Goal: Transaction & Acquisition: Purchase product/service

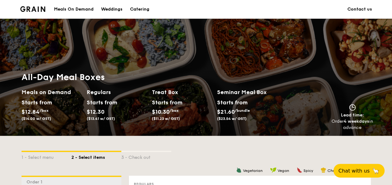
click at [75, 12] on div "Meals On Demand" at bounding box center [74, 9] width 40 height 19
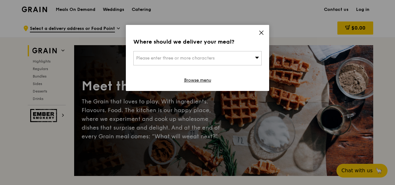
click at [266, 31] on div "Where should we deliver your meal? Please enter three or more characters Browse…" at bounding box center [197, 58] width 143 height 66
click at [262, 32] on icon at bounding box center [262, 33] width 6 height 6
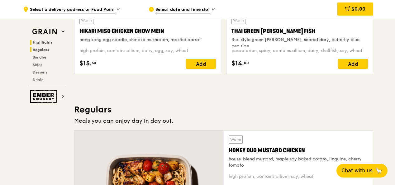
scroll to position [312, 0]
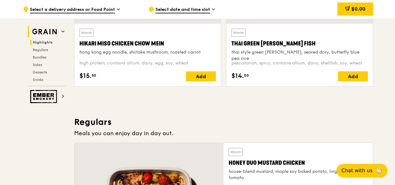
click at [58, 28] on img at bounding box center [44, 31] width 29 height 11
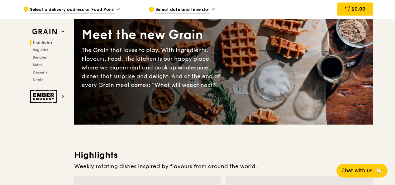
scroll to position [0, 0]
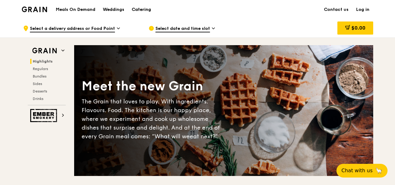
click at [138, 9] on div "Catering" at bounding box center [141, 9] width 19 height 19
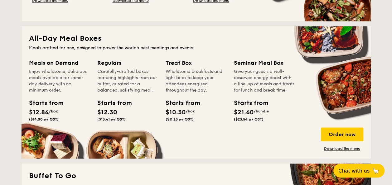
scroll to position [405, 0]
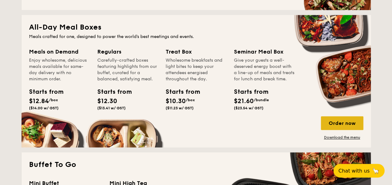
click at [338, 123] on div "Order now" at bounding box center [342, 123] width 42 height 14
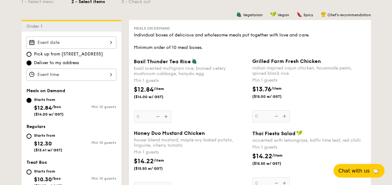
scroll to position [187, 0]
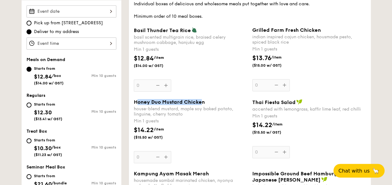
drag, startPoint x: 137, startPoint y: 100, endPoint x: 201, endPoint y: 102, distance: 63.6
click at [201, 102] on span "Honey Duo Mustard Chicken" at bounding box center [169, 102] width 71 height 6
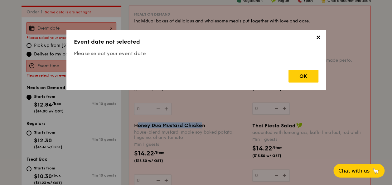
scroll to position [166, 0]
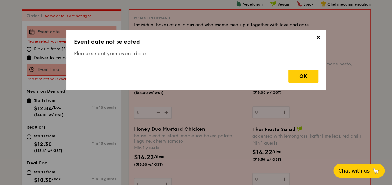
click at [319, 35] on span "✕" at bounding box center [318, 38] width 9 height 9
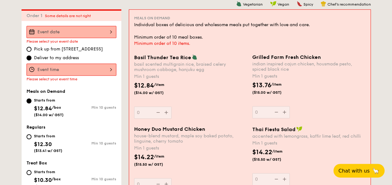
click at [211, 134] on div "house-blend mustard, maple soy baked potato, linguine, cherry tomato" at bounding box center [190, 138] width 113 height 11
click at [171, 178] on input "0" at bounding box center [152, 184] width 37 height 12
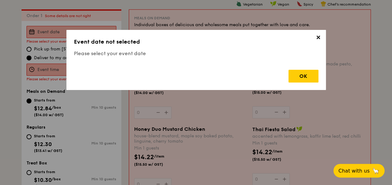
click at [318, 36] on span "✕" at bounding box center [318, 38] width 9 height 9
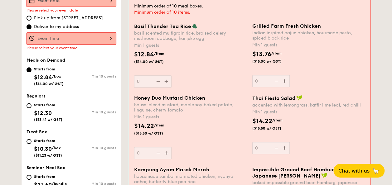
click at [168, 152] on div "Honey Duo Mustard Chicken house-blend mustard, maple soy baked potato, linguine…" at bounding box center [190, 127] width 113 height 64
click at [168, 152] on input "0" at bounding box center [152, 153] width 37 height 12
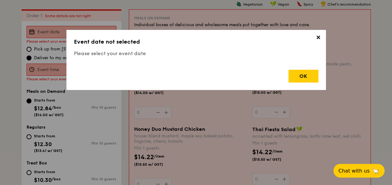
click at [314, 38] on span "✕" at bounding box center [318, 38] width 9 height 9
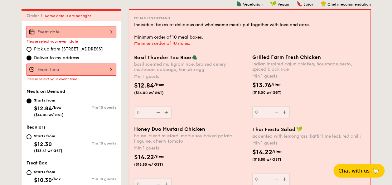
click at [90, 32] on div at bounding box center [71, 32] width 90 height 12
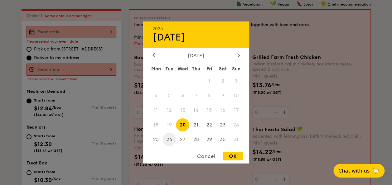
click at [172, 140] on span "26" at bounding box center [168, 139] width 13 height 13
click at [236, 157] on div "OK" at bounding box center [232, 156] width 20 height 8
type input "Aug 26, 2025"
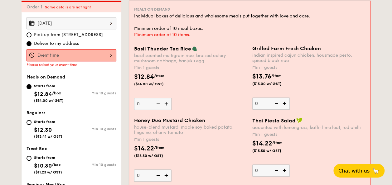
scroll to position [198, 0]
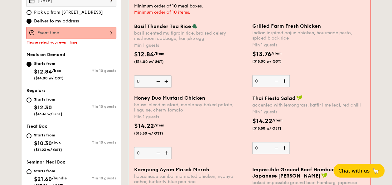
click at [90, 33] on div "12 1 2 3 4 5 6 7 8 9 10 11 00 15 30 45 am pm Cancel OK" at bounding box center [71, 33] width 90 height 12
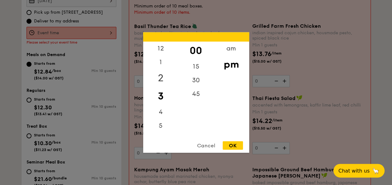
click at [163, 77] on div "2" at bounding box center [160, 78] width 35 height 18
click at [234, 148] on div "OK" at bounding box center [232, 145] width 20 height 8
type input "2:00PM"
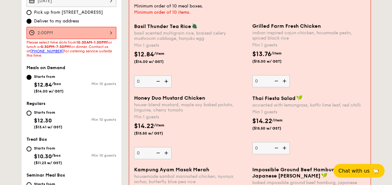
click at [164, 154] on img at bounding box center [166, 153] width 9 height 12
click at [164, 154] on input "0" at bounding box center [152, 153] width 37 height 12
click at [165, 151] on img at bounding box center [166, 153] width 9 height 12
click at [165, 151] on input "1" at bounding box center [152, 153] width 37 height 12
click at [157, 151] on img at bounding box center [157, 153] width 9 height 12
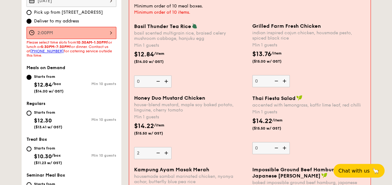
click at [157, 151] on input "2" at bounding box center [152, 153] width 37 height 12
click at [146, 150] on input "1" at bounding box center [152, 153] width 37 height 12
drag, startPoint x: 146, startPoint y: 151, endPoint x: 131, endPoint y: 150, distance: 15.6
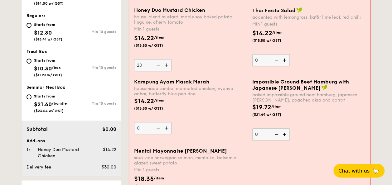
scroll to position [291, 0]
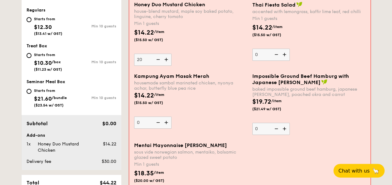
type input "20"
click at [235, 128] on div "Kampung Ayam Masak Merah housemade sambal marinated chicken, nyonya achar, butt…" at bounding box center [249, 107] width 236 height 69
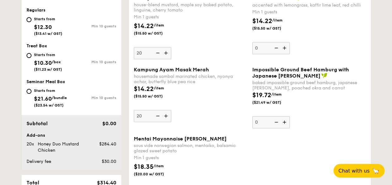
type input "20"
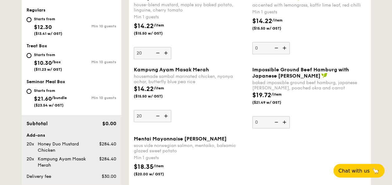
click at [191, 116] on div "Kampung Ayam Masak Merah housemade sambal marinated chicken, nyonya achar, butt…" at bounding box center [190, 94] width 113 height 55
click at [171, 116] on input "20" at bounding box center [152, 116] width 37 height 12
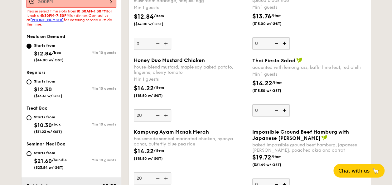
scroll to position [198, 0]
